Goal: Transaction & Acquisition: Purchase product/service

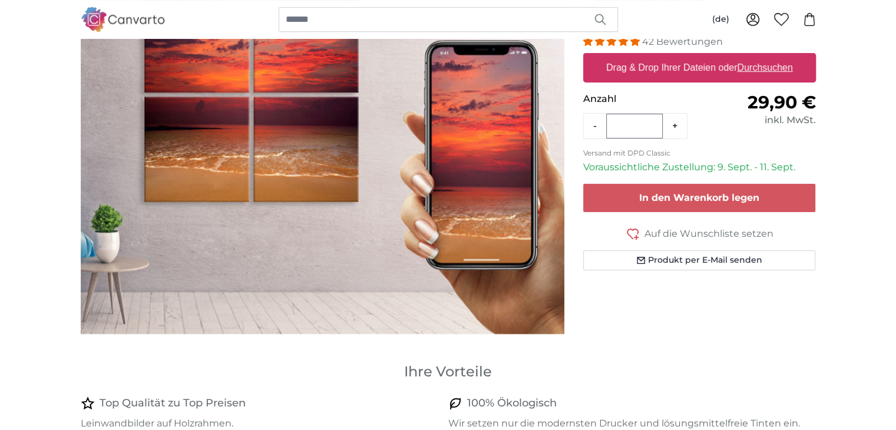
scroll to position [118, 0]
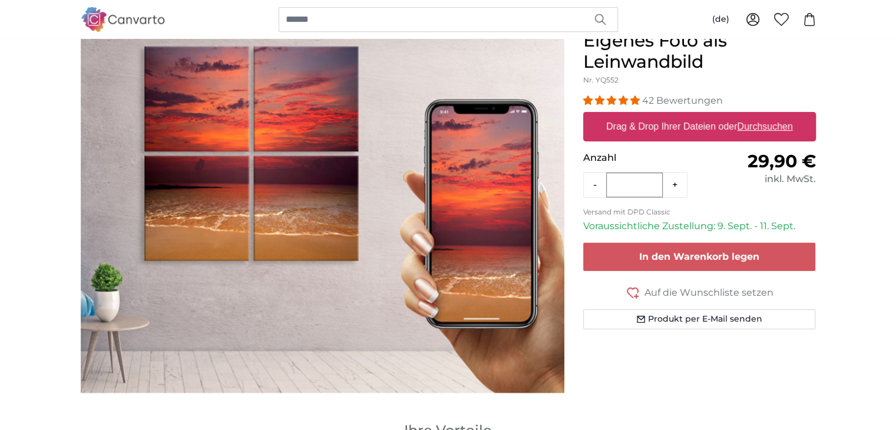
click at [676, 119] on label "Drag & Drop Ihrer Dateien oder Durchsuchen" at bounding box center [700, 127] width 196 height 24
click at [676, 115] on input "Drag & Drop Ihrer Dateien oder Durchsuchen" at bounding box center [699, 114] width 233 height 4
type input "**********"
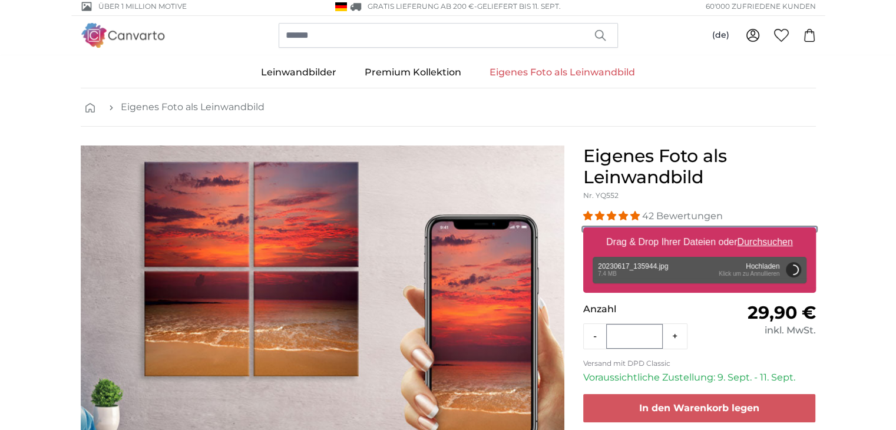
scroll to position [0, 0]
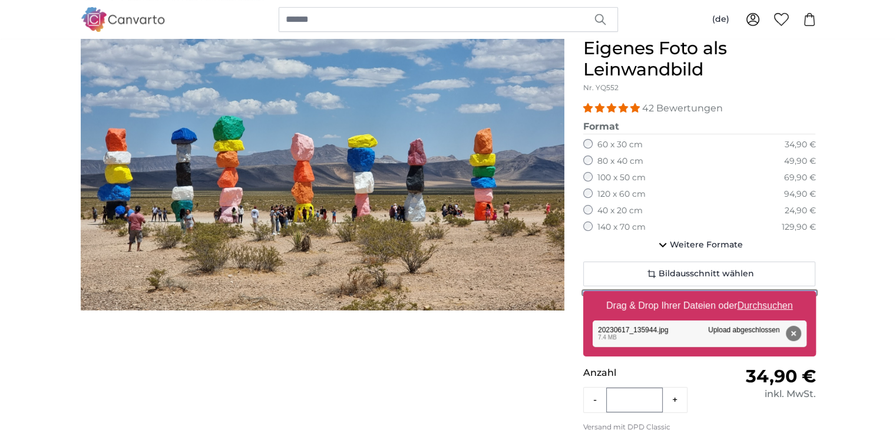
scroll to position [118, 0]
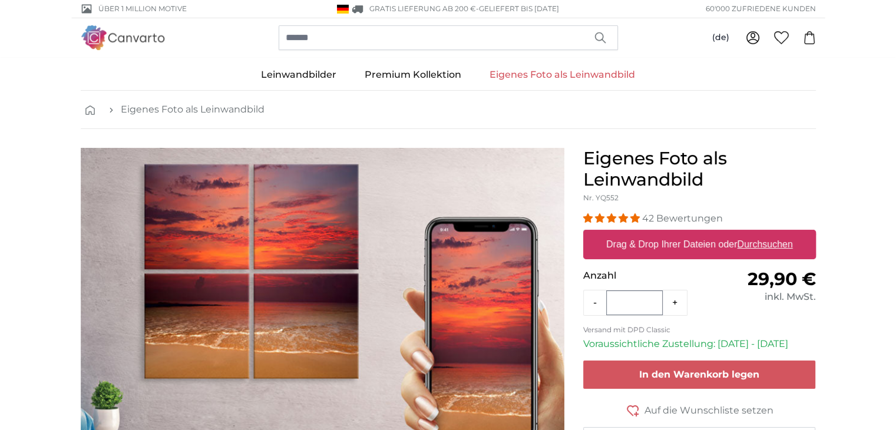
click at [750, 245] on u "Durchsuchen" at bounding box center [764, 244] width 55 height 10
click at [750, 233] on input "Drag & Drop Ihrer Dateien oder Durchsuchen" at bounding box center [699, 232] width 233 height 4
type input "**********"
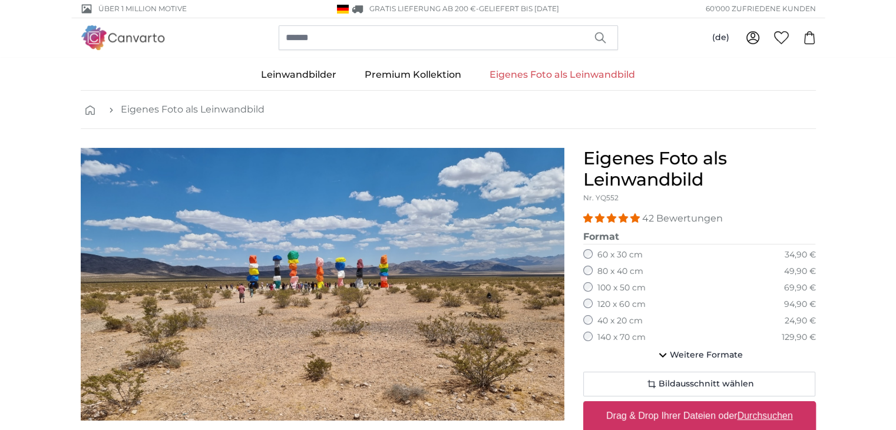
click at [761, 415] on u "Durchsuchen" at bounding box center [764, 416] width 55 height 10
click at [761, 405] on input "Drag & Drop Ihrer Dateien oder Durchsuchen" at bounding box center [699, 403] width 233 height 4
type input "**********"
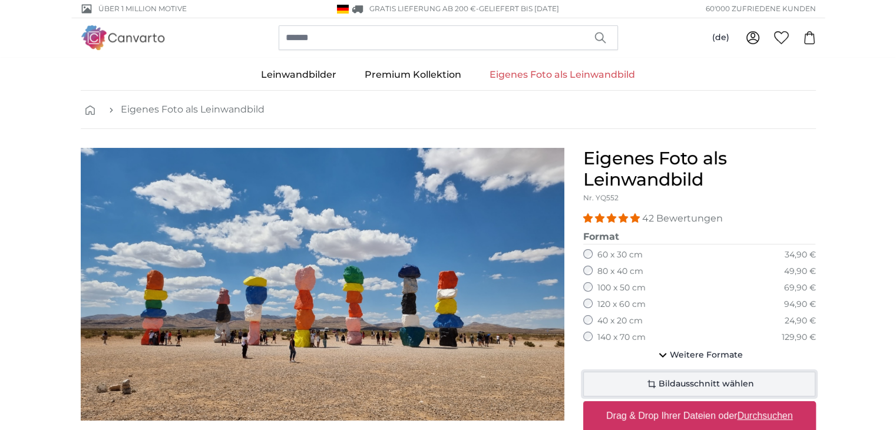
click at [649, 379] on icon "button" at bounding box center [652, 384] width 14 height 14
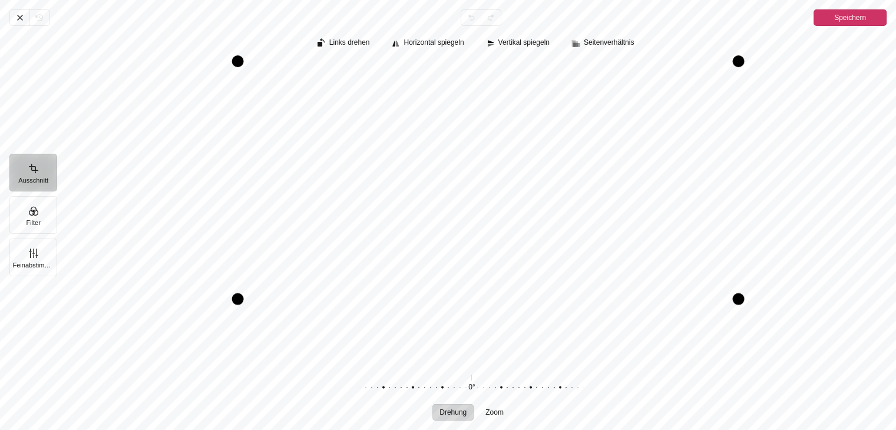
drag, startPoint x: 206, startPoint y: 362, endPoint x: 240, endPoint y: 299, distance: 72.2
click at [240, 299] on div "Pintura" at bounding box center [238, 299] width 12 height 12
drag, startPoint x: 735, startPoint y: 293, endPoint x: 696, endPoint y: 286, distance: 39.6
click at [696, 286] on div "Pintura" at bounding box center [700, 290] width 12 height 12
drag, startPoint x: 566, startPoint y: 288, endPoint x: 570, endPoint y: 299, distance: 11.4
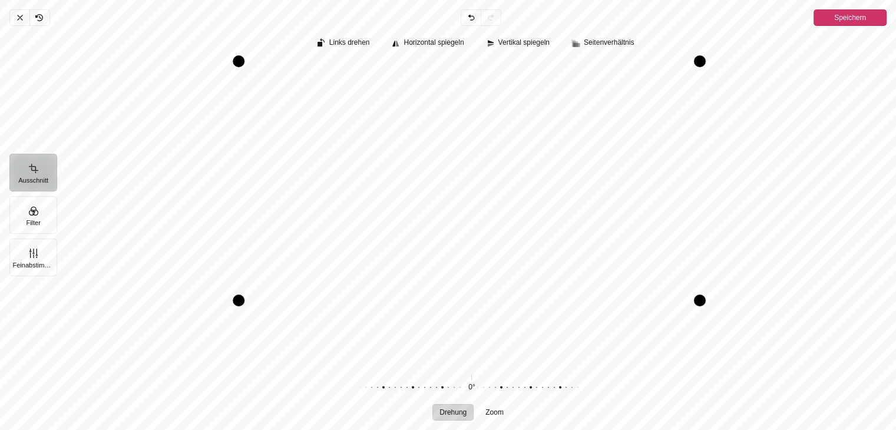
click at [570, 299] on div "Drag bottom" at bounding box center [469, 301] width 461 height 12
click at [851, 16] on span "Speichern" at bounding box center [850, 18] width 32 height 14
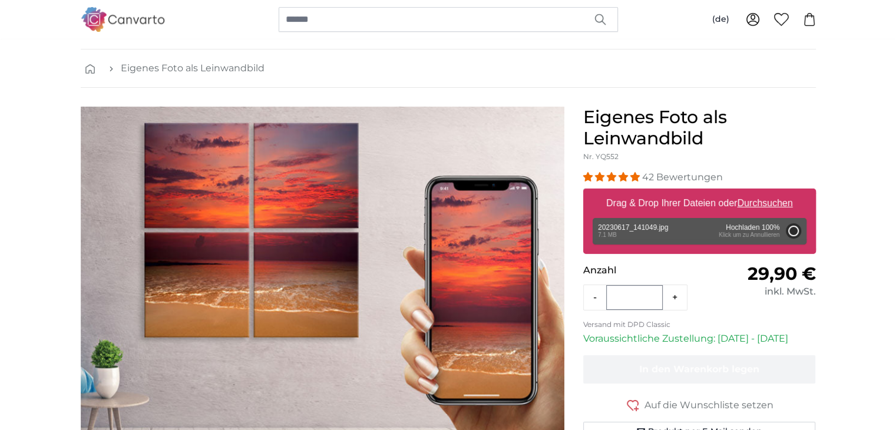
scroll to position [118, 0]
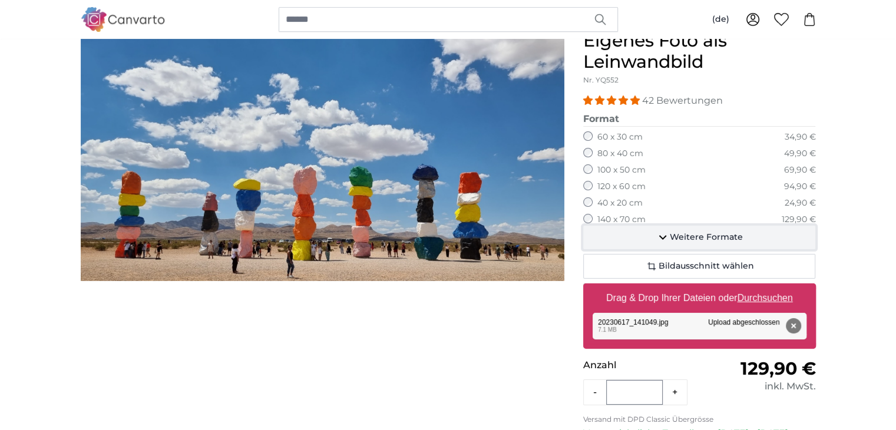
click at [665, 233] on icon "button" at bounding box center [663, 237] width 14 height 14
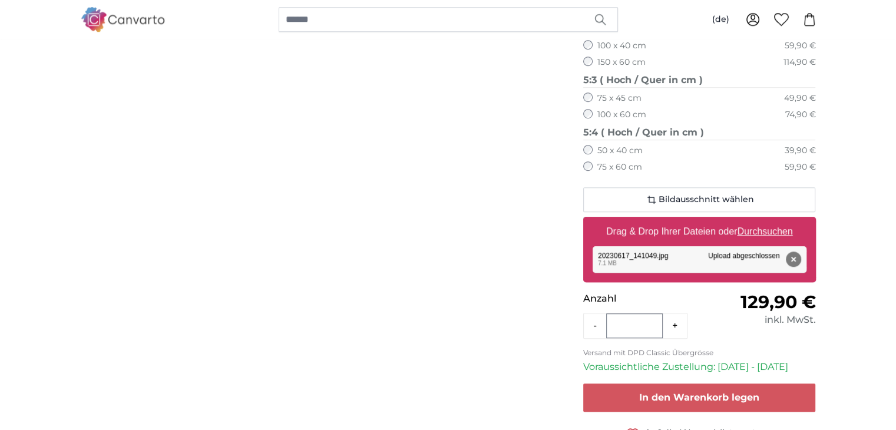
scroll to position [884, 0]
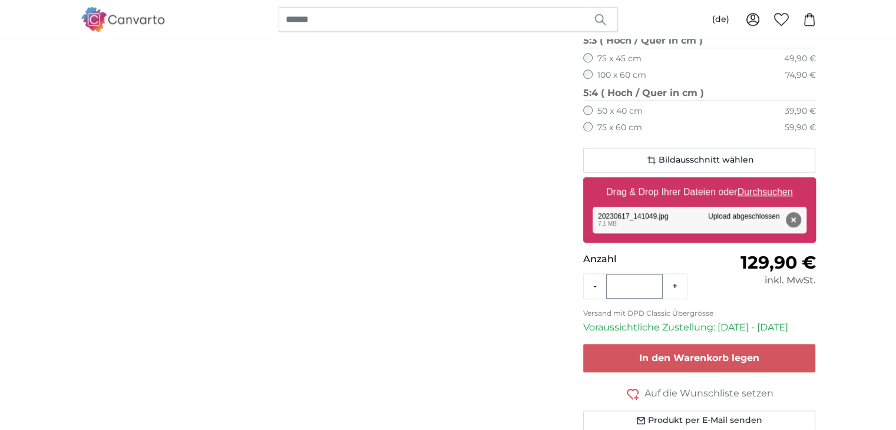
click at [778, 188] on u "Durchsuchen" at bounding box center [764, 192] width 55 height 10
click at [778, 181] on input "Drag & Drop Ihrer Dateien oder Durchsuchen" at bounding box center [699, 179] width 233 height 4
type input "**********"
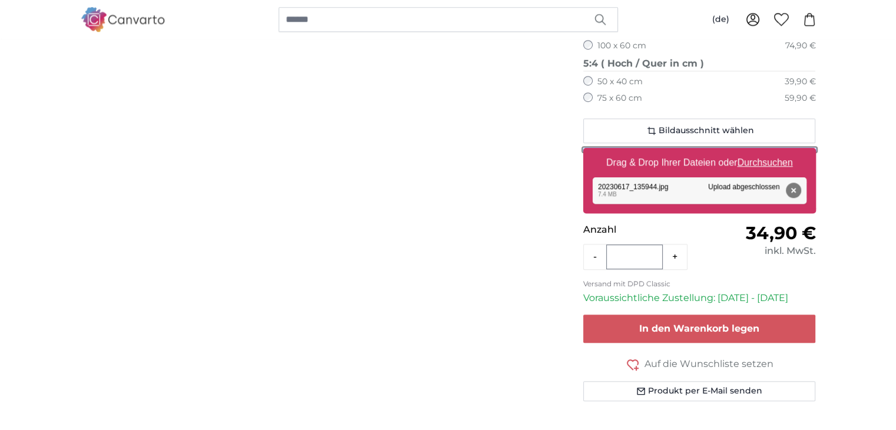
scroll to position [943, 0]
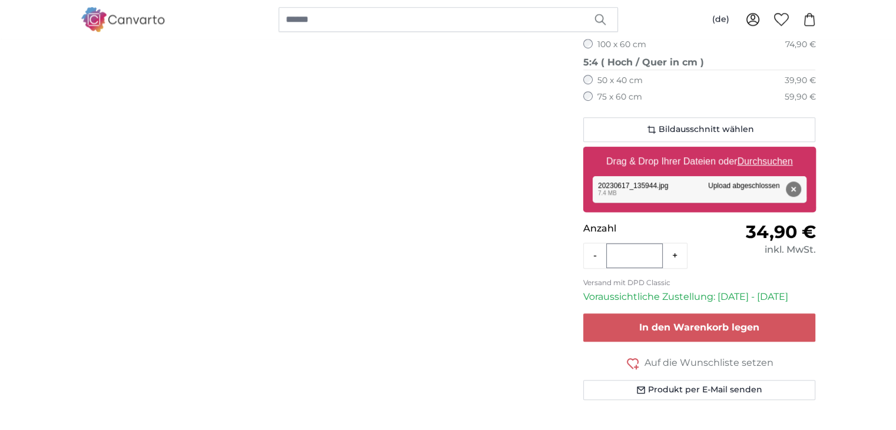
click at [769, 161] on u "Durchsuchen" at bounding box center [764, 161] width 55 height 10
click at [769, 150] on input "Drag & Drop Ihrer Dateien oder Durchsuchen" at bounding box center [699, 149] width 233 height 4
type input "**********"
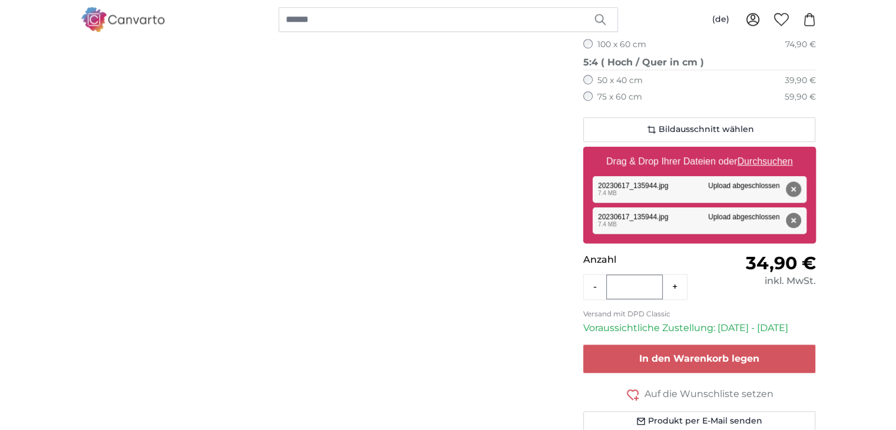
click at [792, 218] on button "Entfernen" at bounding box center [792, 220] width 15 height 15
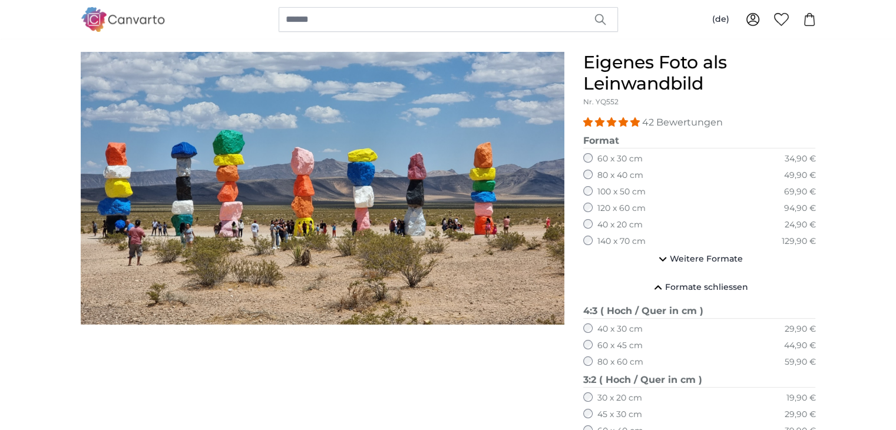
scroll to position [59, 0]
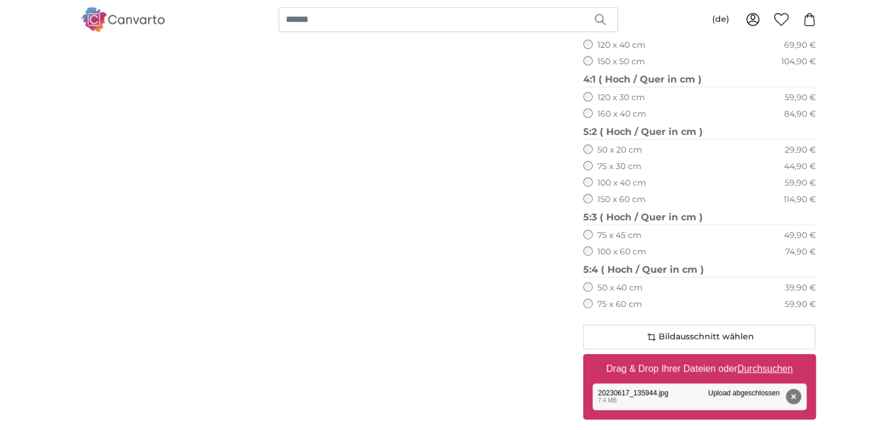
scroll to position [766, 0]
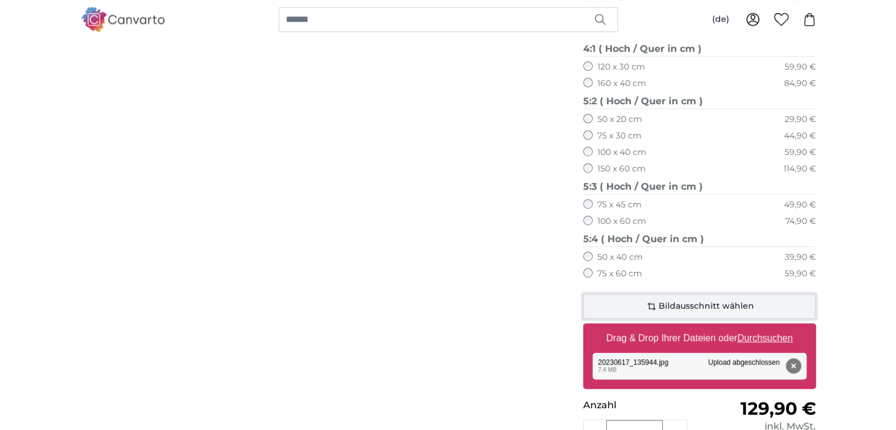
click at [641, 308] on button "Bildausschnitt wählen" at bounding box center [699, 306] width 233 height 25
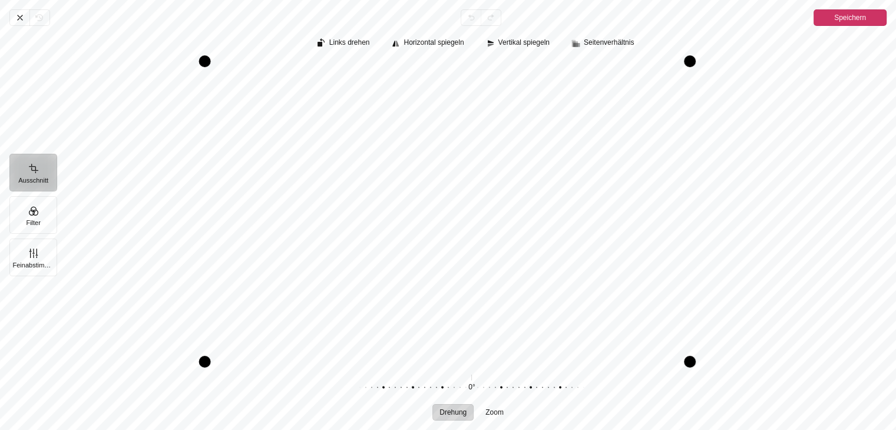
drag, startPoint x: 735, startPoint y: 230, endPoint x: 686, endPoint y: 232, distance: 48.9
click at [686, 232] on div "Drag right" at bounding box center [690, 211] width 12 height 300
drag, startPoint x: 471, startPoint y: 358, endPoint x: 478, endPoint y: 310, distance: 48.8
click at [478, 310] on div "Drag bottom" at bounding box center [447, 314] width 485 height 12
drag, startPoint x: 538, startPoint y: 313, endPoint x: 536, endPoint y: 320, distance: 7.3
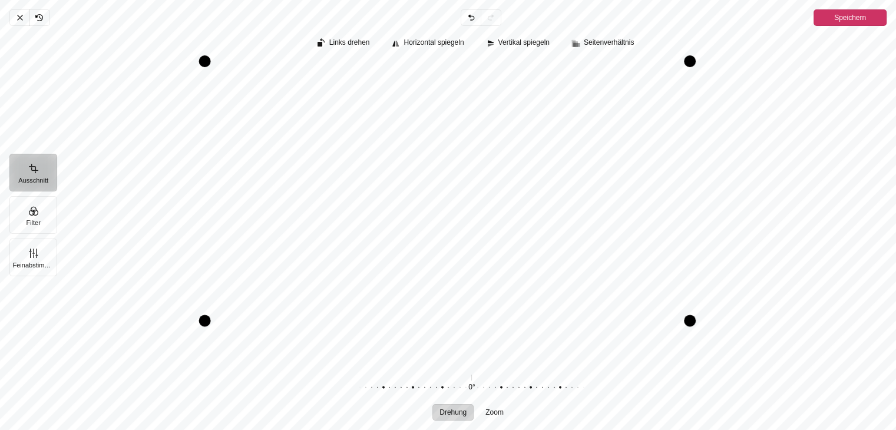
click at [536, 320] on div "Drag bottom" at bounding box center [447, 321] width 485 height 12
drag, startPoint x: 473, startPoint y: 58, endPoint x: 474, endPoint y: 76, distance: 18.3
click at [474, 76] on div "Drag top" at bounding box center [447, 80] width 485 height 12
click at [853, 16] on span "Speichern" at bounding box center [850, 18] width 32 height 14
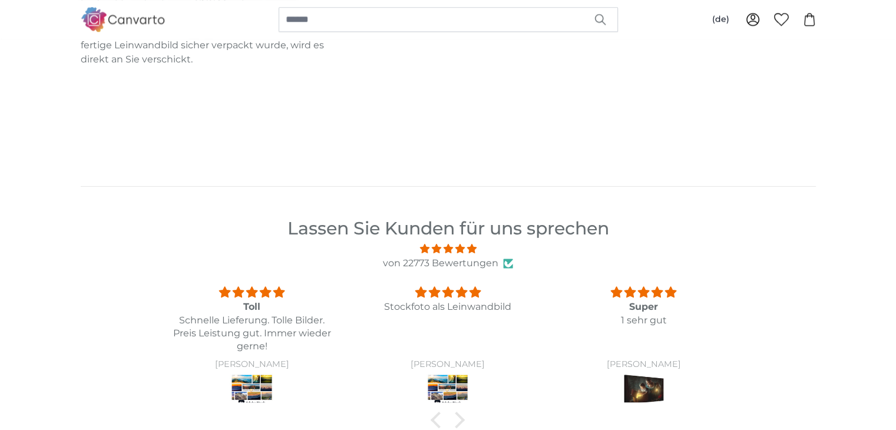
scroll to position [1178, 0]
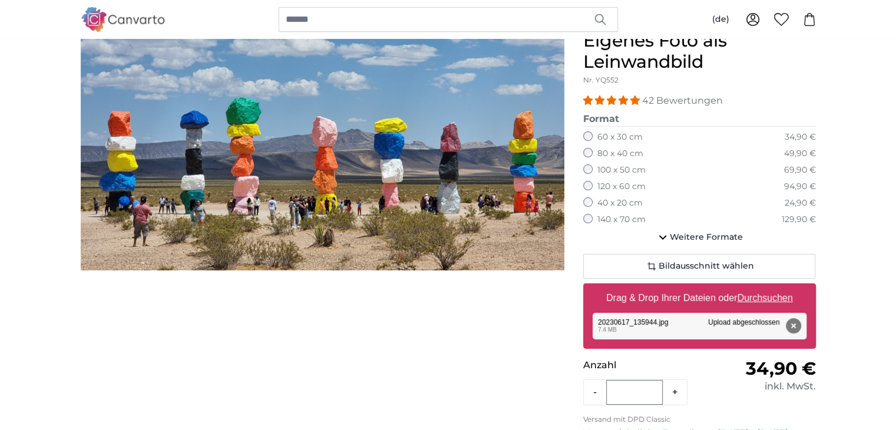
scroll to position [59, 0]
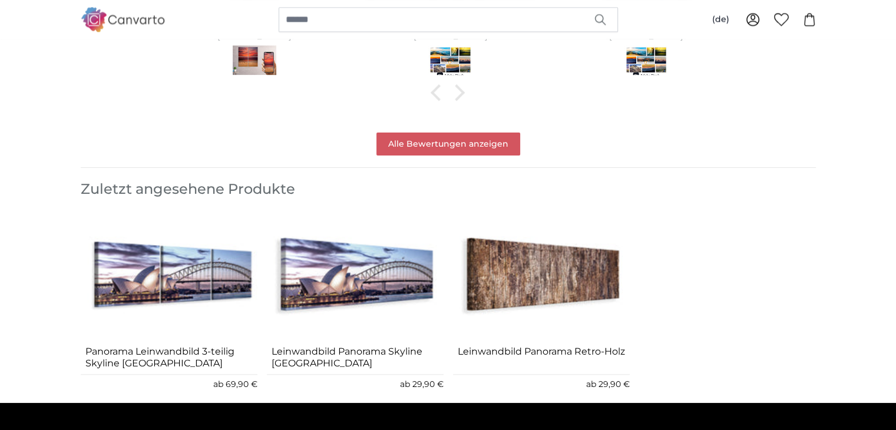
scroll to position [1591, 0]
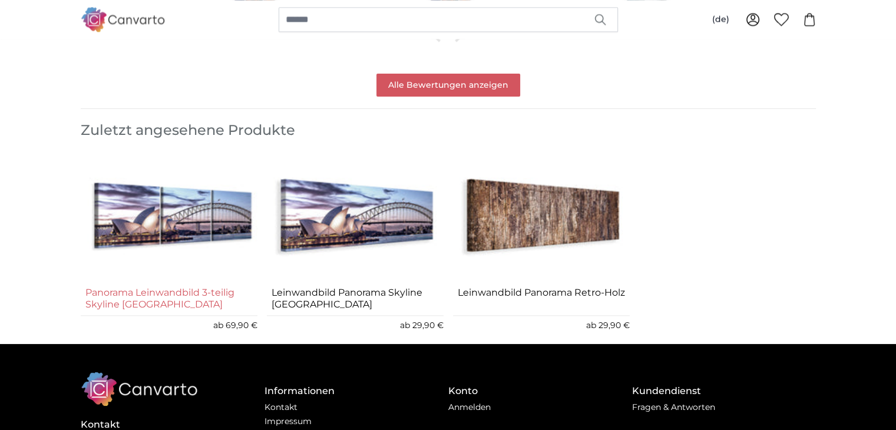
click at [167, 287] on link "Panorama Leinwandbild 3-teilig Skyline [GEOGRAPHIC_DATA]" at bounding box center [168, 299] width 167 height 24
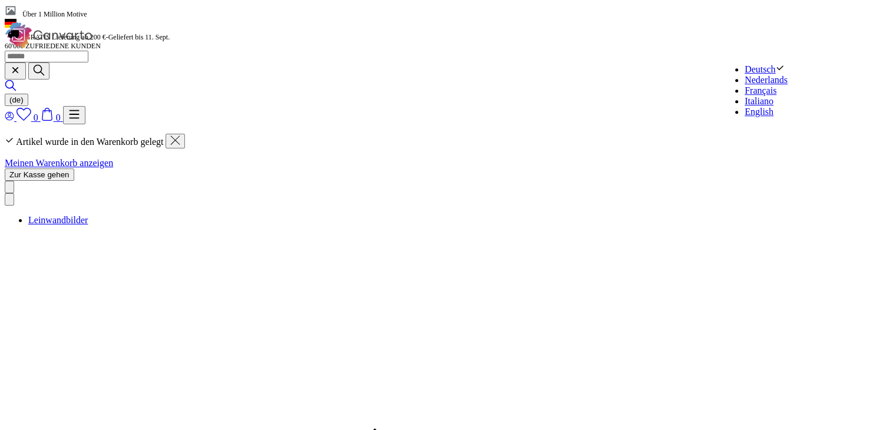
click at [11, 113] on icon at bounding box center [9, 115] width 3 height 4
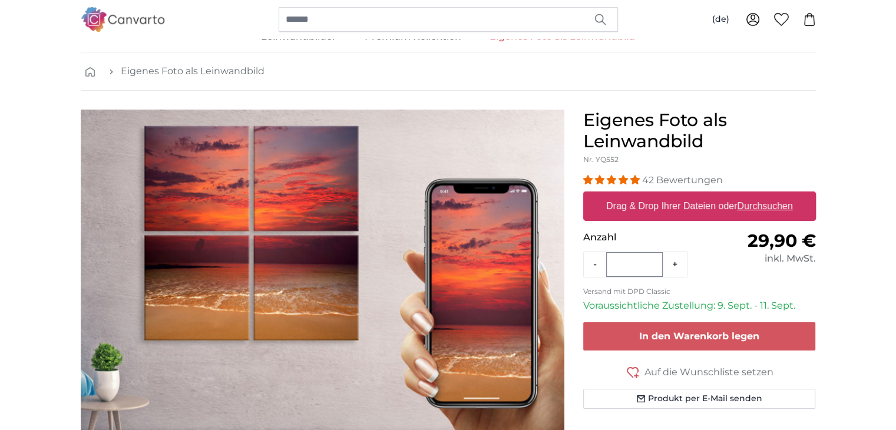
scroll to position [59, 0]
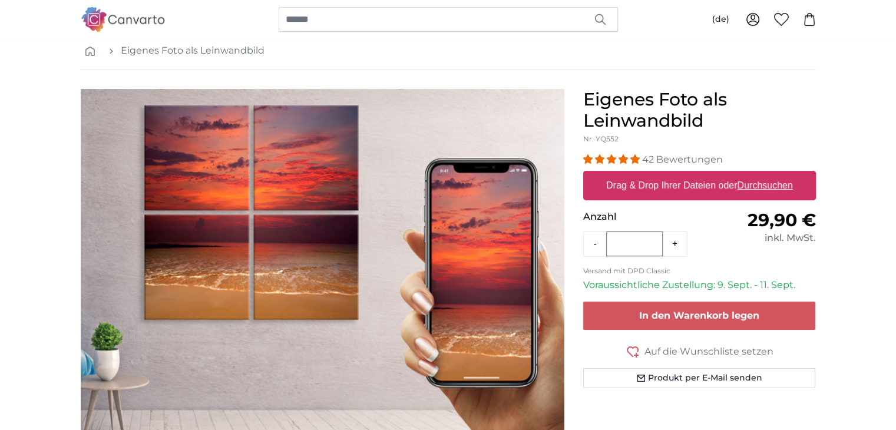
click at [669, 157] on span "42 Bewertungen" at bounding box center [682, 159] width 81 height 11
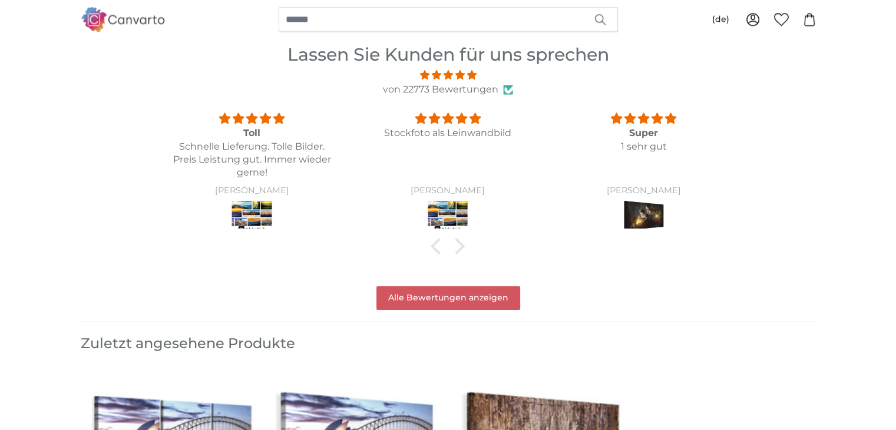
scroll to position [1227, 0]
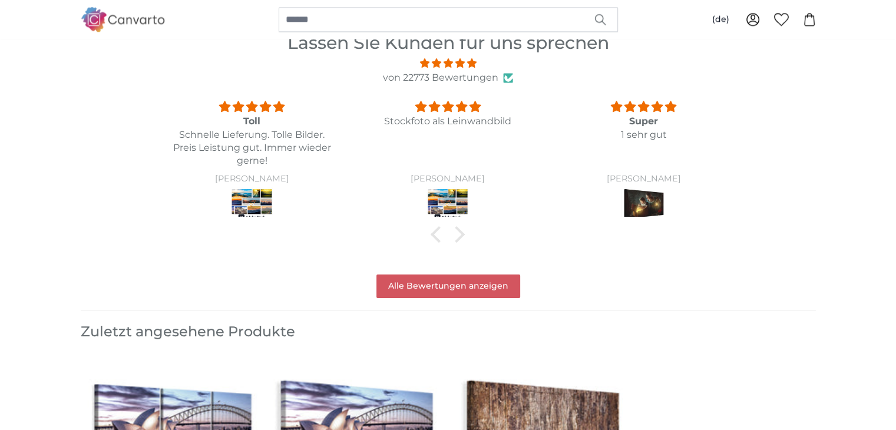
click at [249, 206] on img at bounding box center [252, 203] width 44 height 33
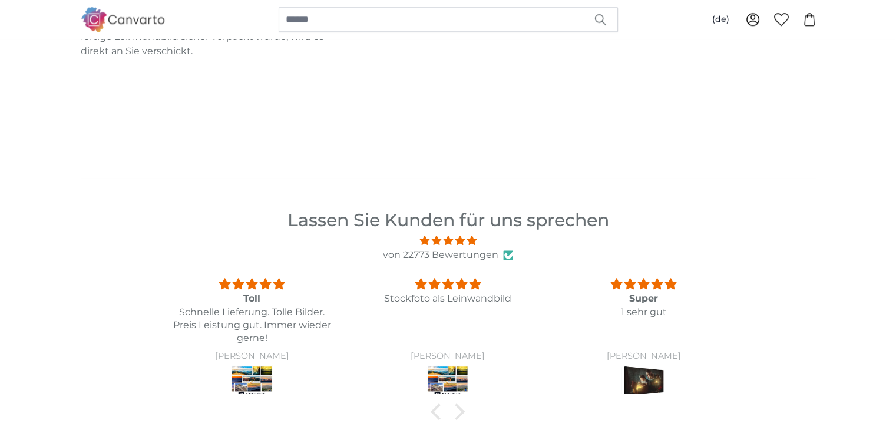
scroll to position [1109, 0]
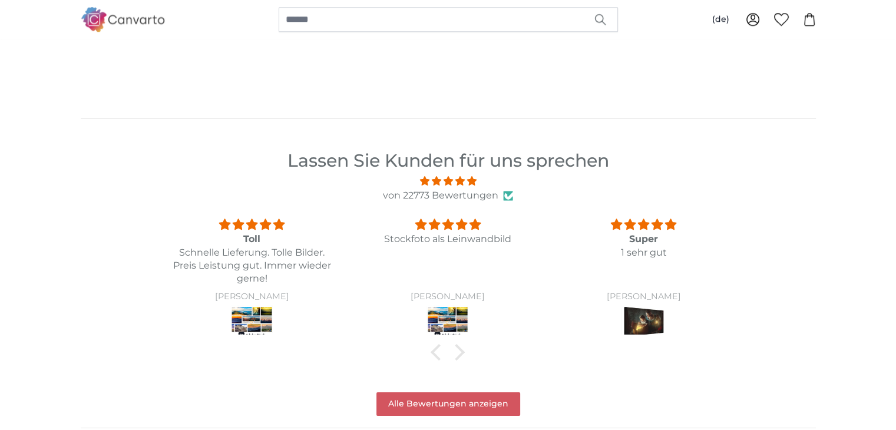
click at [249, 255] on p "Schnelle Lieferung. Tolle Bilder. Preis Leistung gut. Immer wieder gerne!" at bounding box center [251, 265] width 167 height 39
click at [248, 229] on div "5 stars" at bounding box center [251, 225] width 167 height 16
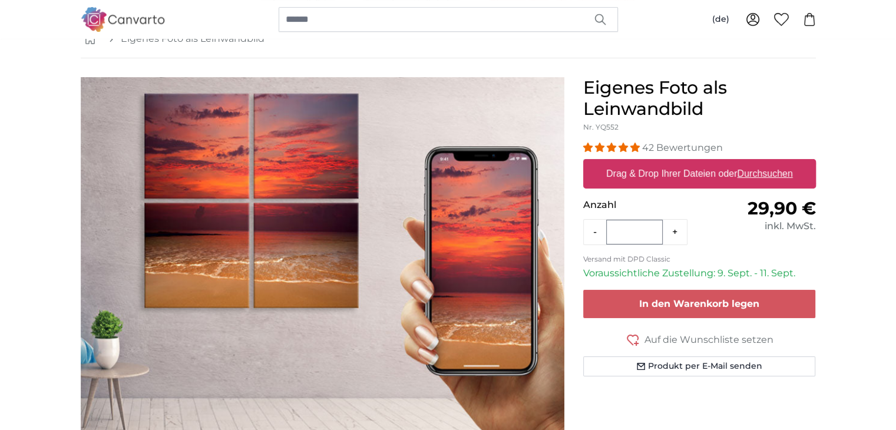
scroll to position [48, 0]
